Goal: Information Seeking & Learning: Learn about a topic

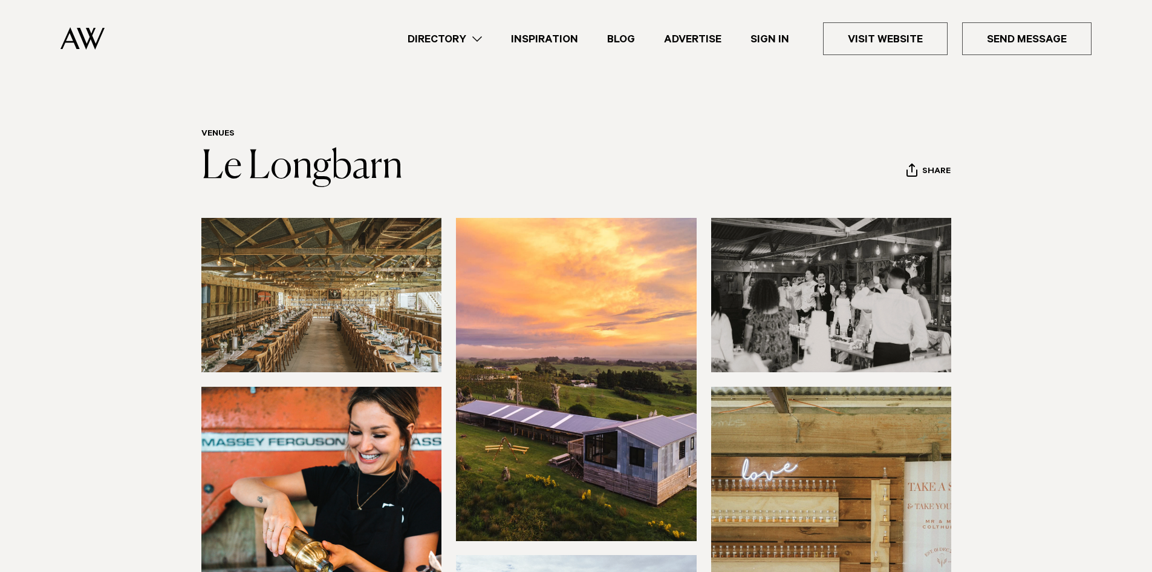
click at [356, 267] on img at bounding box center [321, 295] width 241 height 154
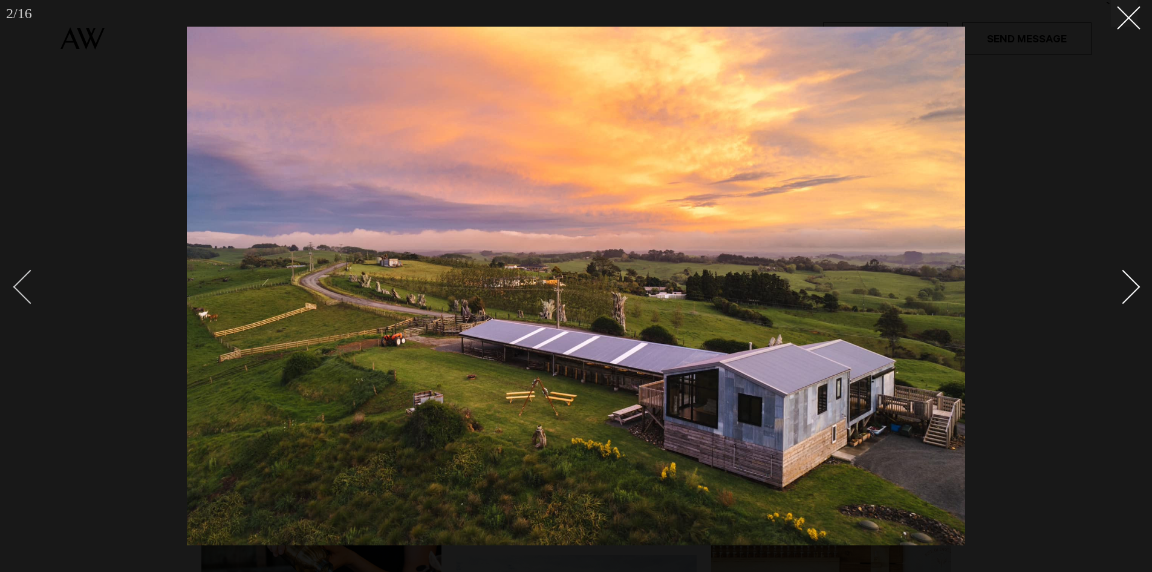
click at [19, 290] on div "Previous slide" at bounding box center [30, 286] width 34 height 34
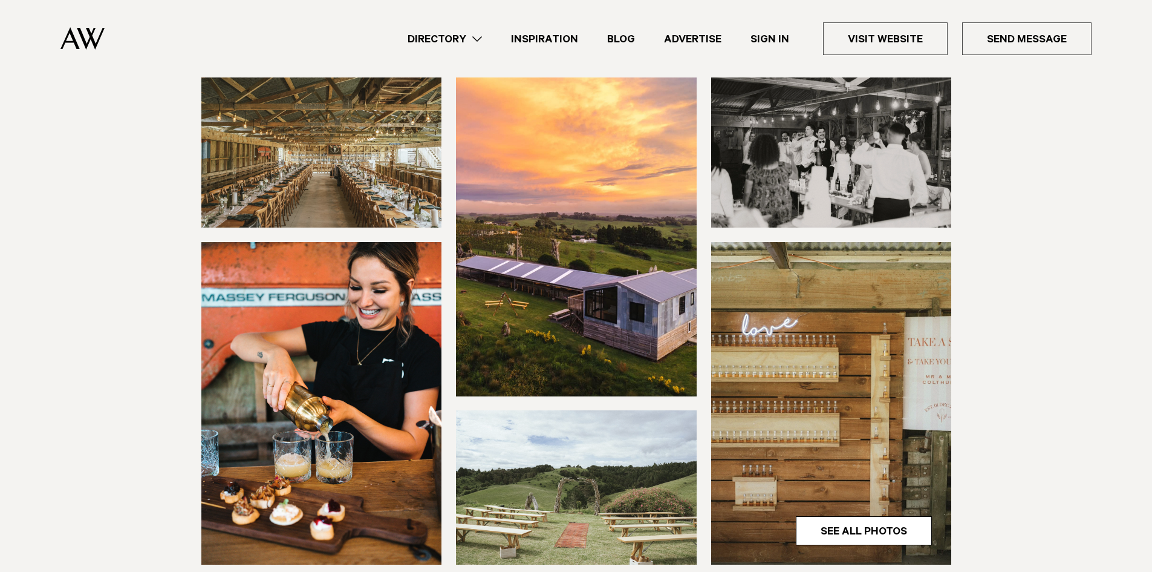
scroll to position [181, 0]
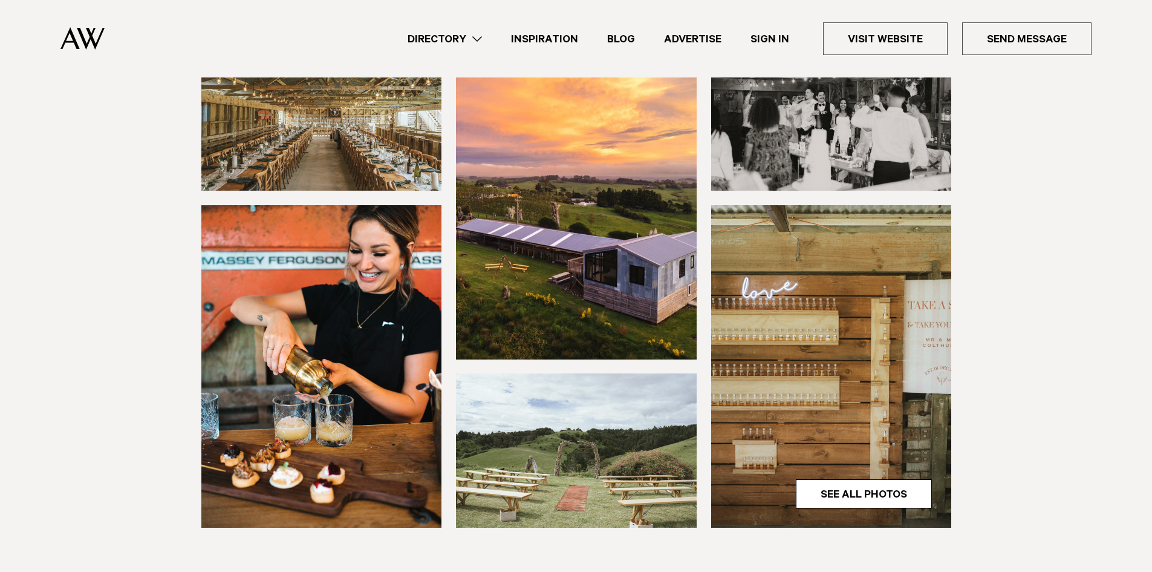
click at [638, 407] on img at bounding box center [576, 450] width 241 height 154
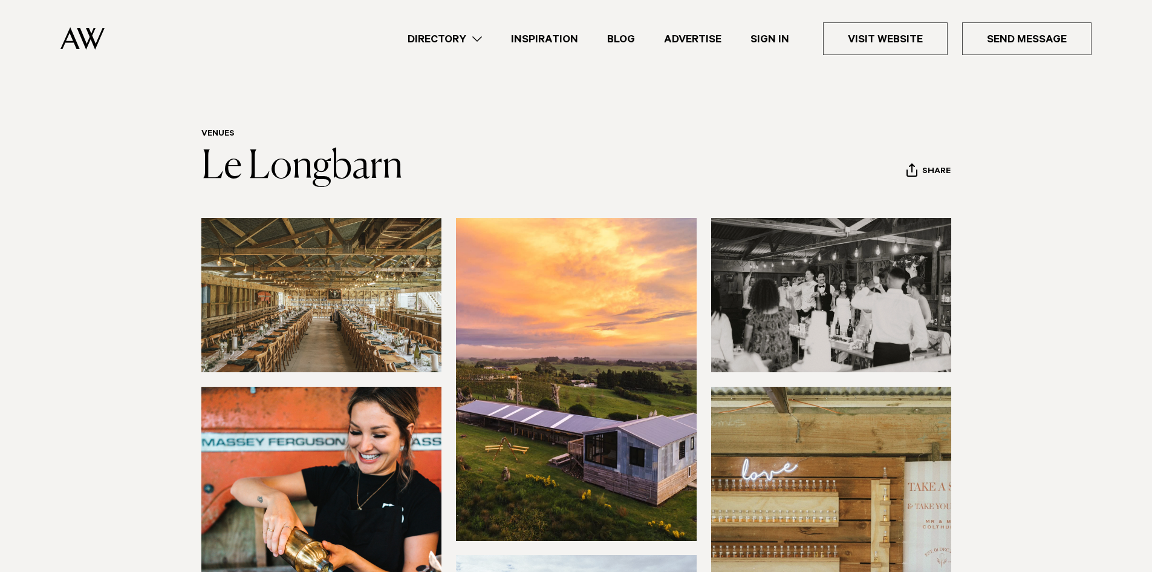
click at [437, 285] on img at bounding box center [321, 295] width 241 height 154
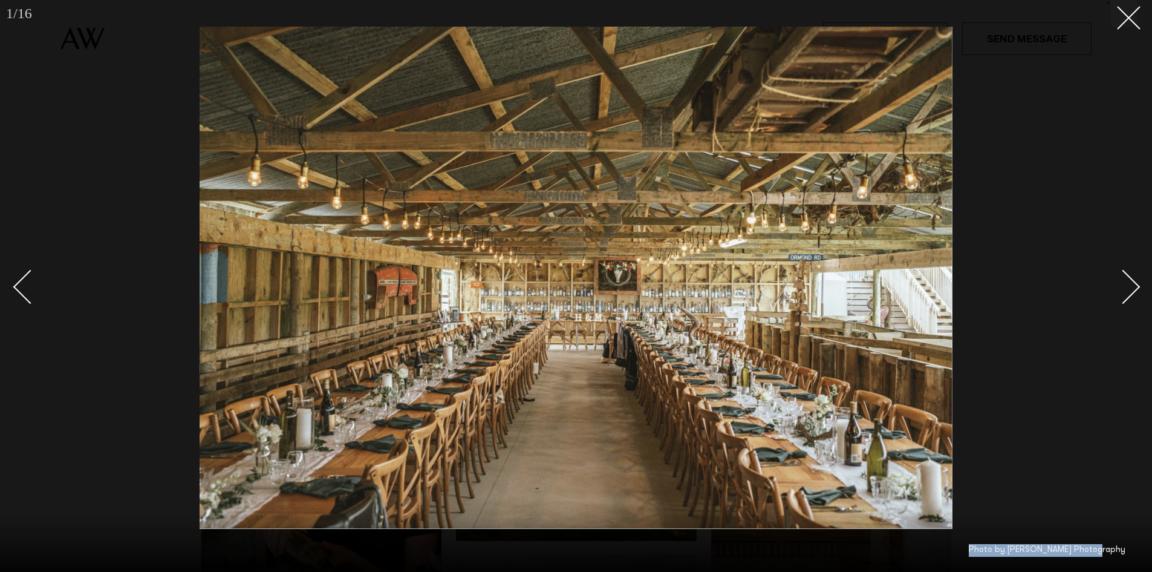
drag, startPoint x: 1006, startPoint y: 549, endPoint x: 1124, endPoint y: 550, distance: 118.6
click at [1124, 550] on div "Photo by [PERSON_NAME] Photography" at bounding box center [576, 550] width 1099 height 13
copy div "Photo by [PERSON_NAME] Photography"
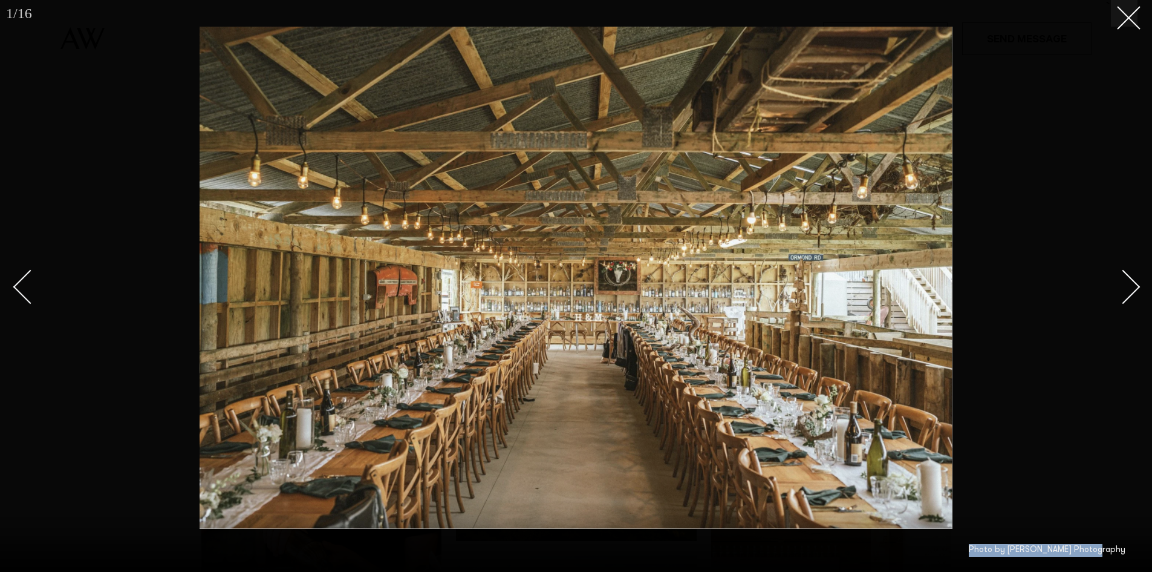
click at [87, 186] on div at bounding box center [576, 286] width 1152 height 572
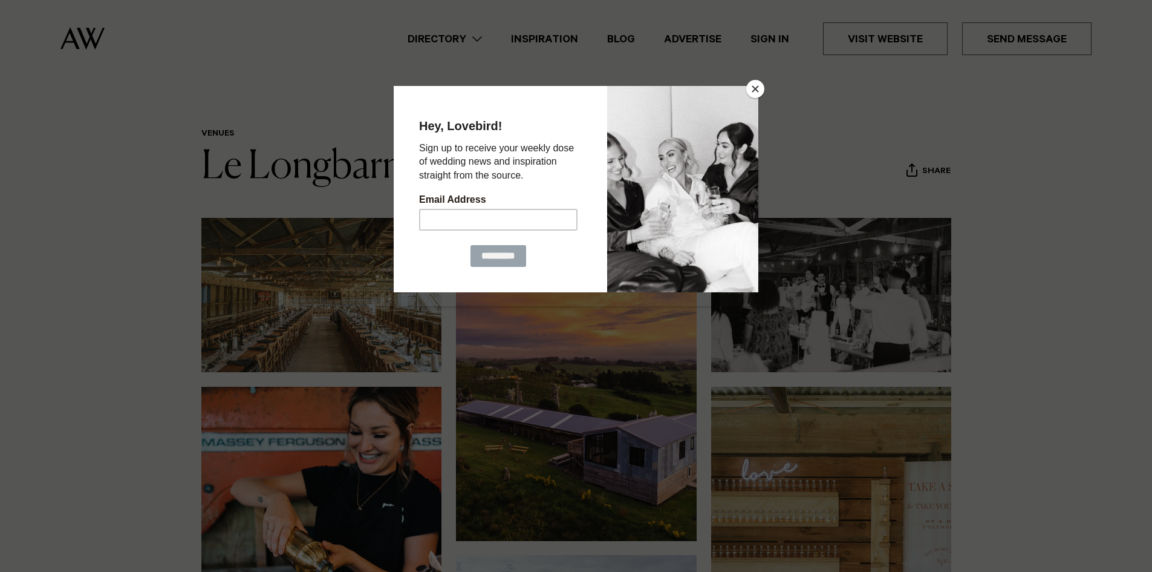
drag, startPoint x: 754, startPoint y: 86, endPoint x: 500, endPoint y: 200, distance: 278.9
click at [752, 85] on button "Close" at bounding box center [755, 89] width 18 height 18
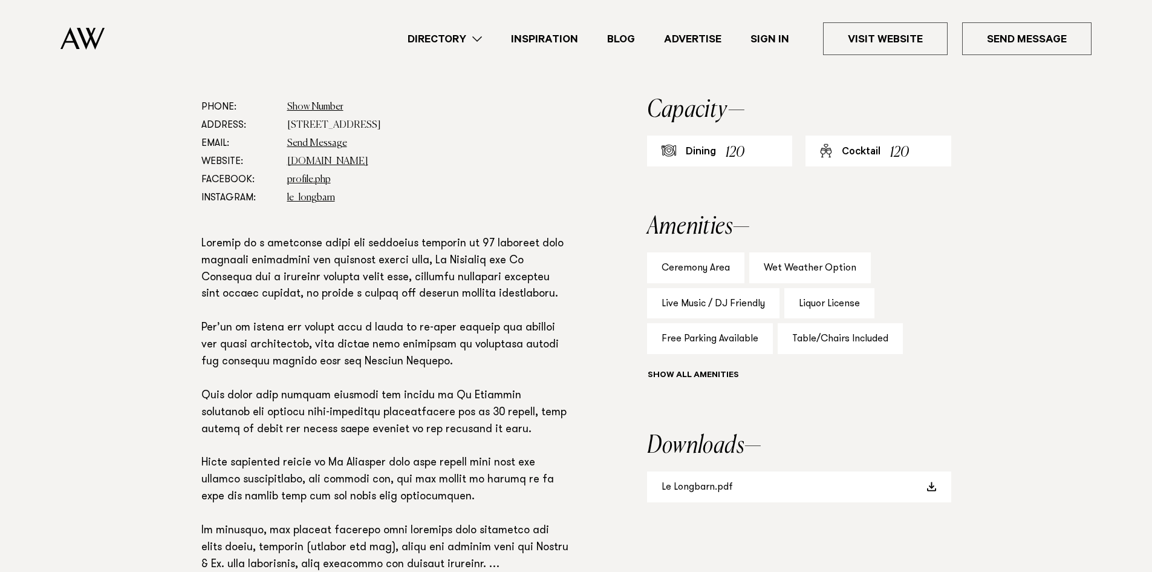
scroll to position [665, 0]
